Goal: Find specific page/section: Find specific page/section

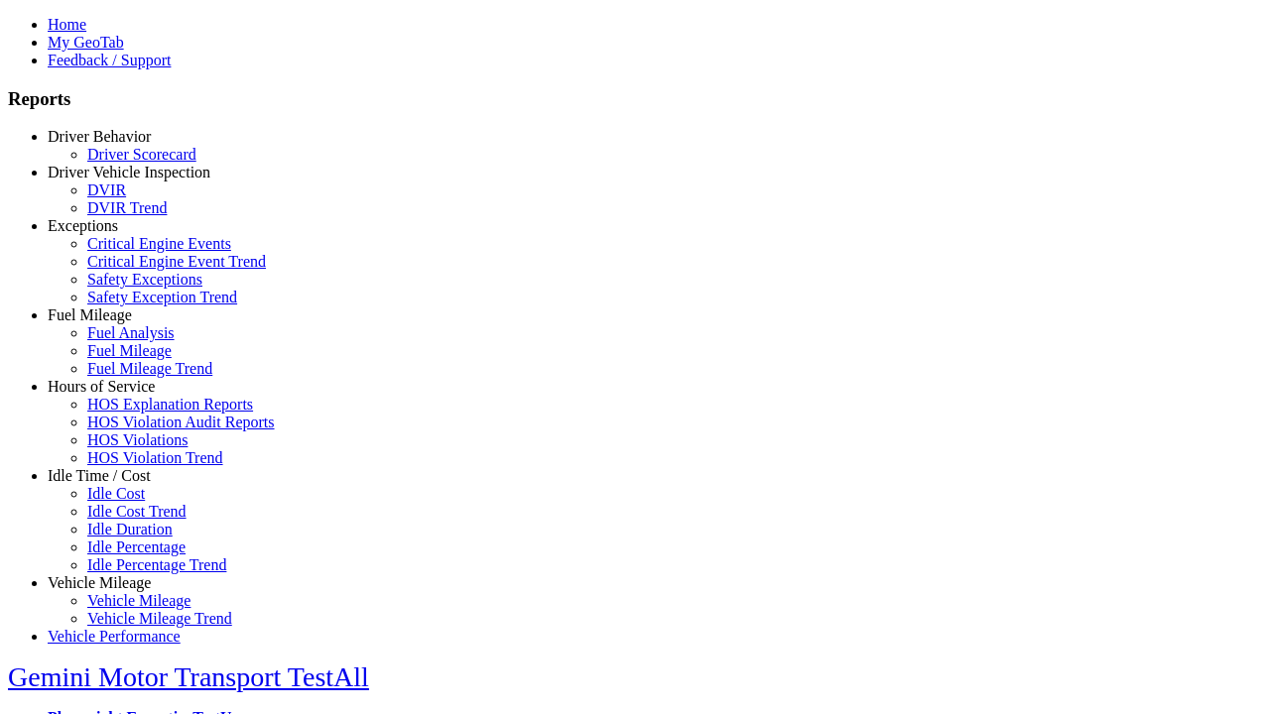
click at [114, 234] on link "Exceptions" at bounding box center [83, 225] width 70 height 17
click at [129, 288] on link "Safety Exceptions" at bounding box center [144, 279] width 115 height 17
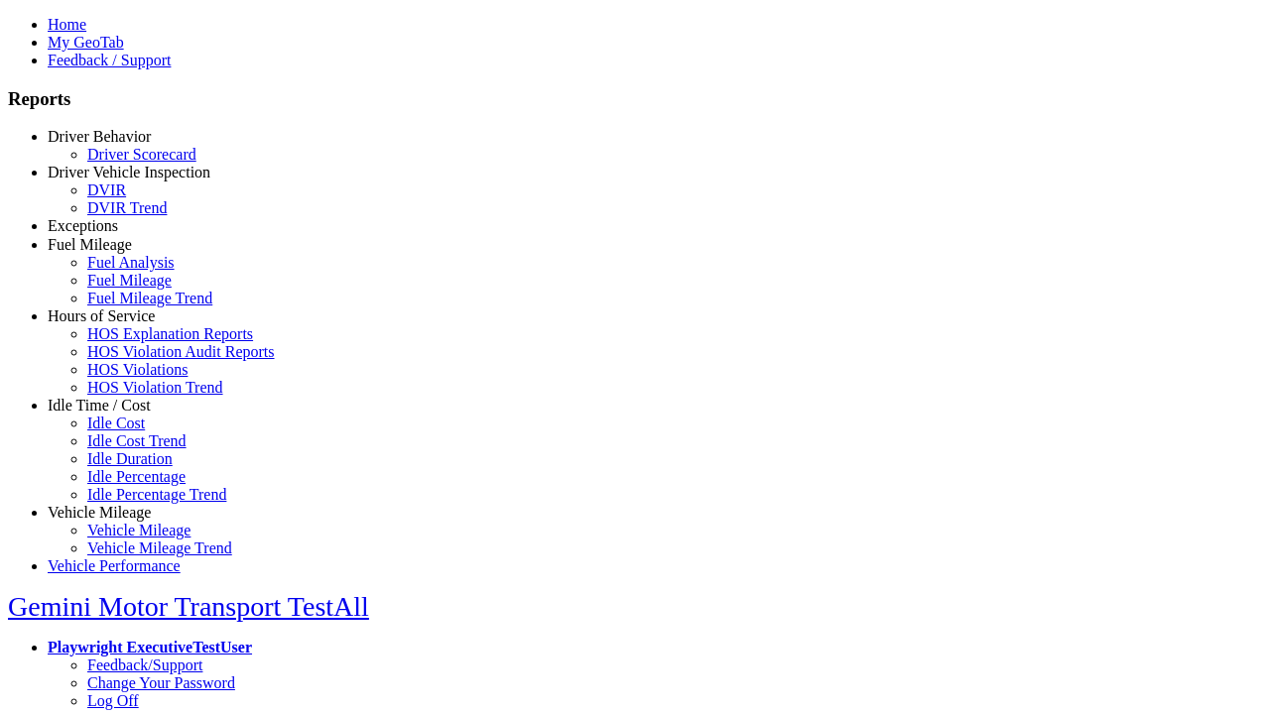
select select "**********"
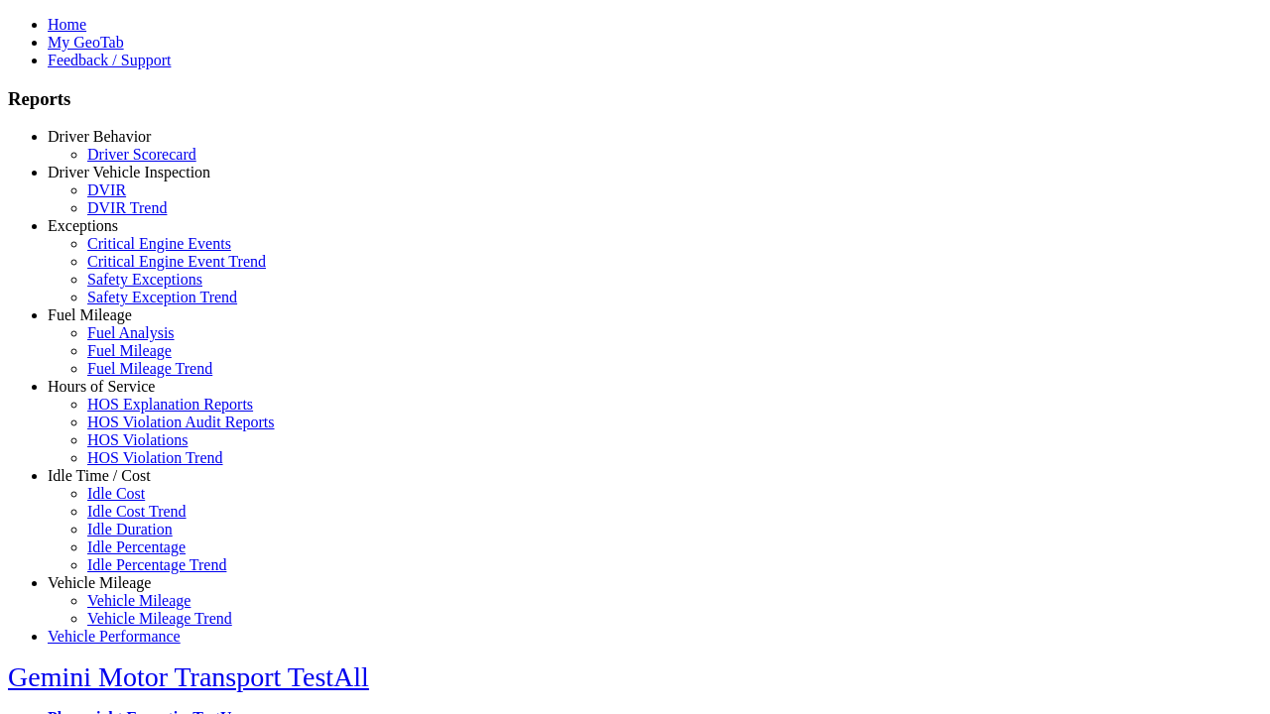
type input "**********"
